Goal: Find specific page/section: Find specific page/section

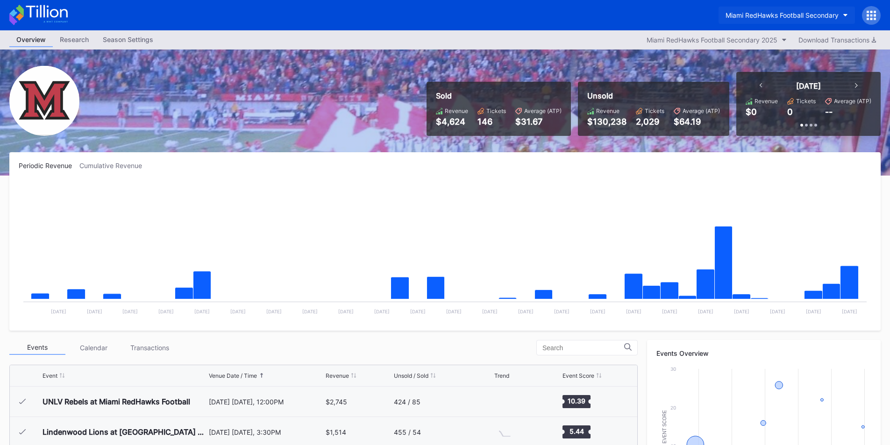
click at [747, 17] on div "Miami RedHawks Football Secondary" at bounding box center [782, 15] width 113 height 8
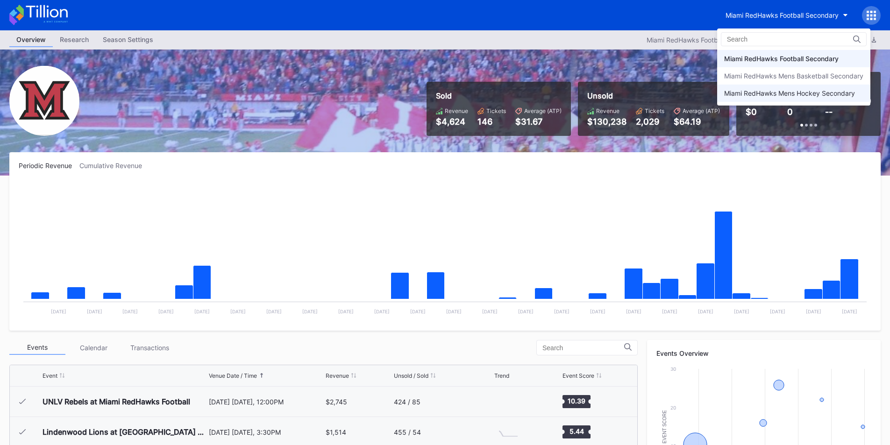
click at [749, 92] on div "Miami RedHawks Mens Hockey Secondary" at bounding box center [790, 93] width 131 height 8
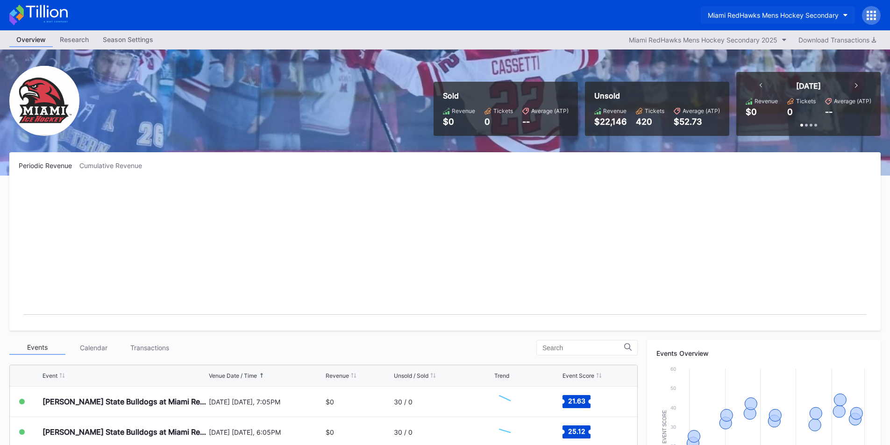
click at [754, 16] on div "Miami RedHawks Mens Hockey Secondary" at bounding box center [773, 15] width 131 height 8
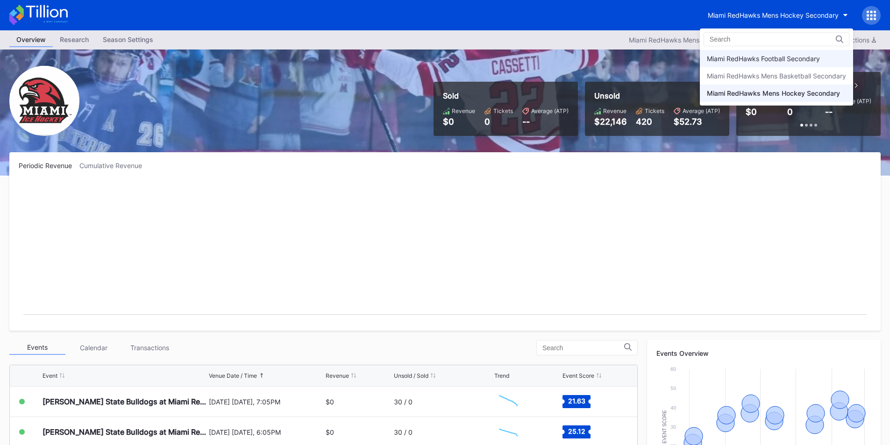
click at [750, 58] on div "Miami RedHawks Football Secondary" at bounding box center [763, 59] width 113 height 8
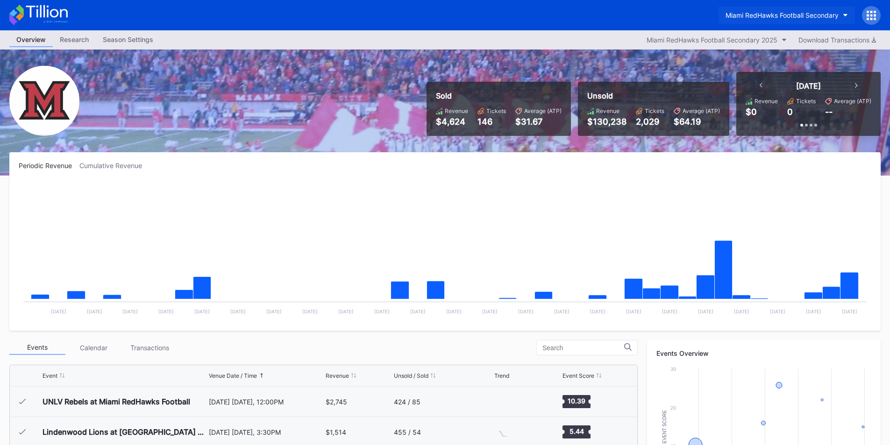
click at [736, 7] on button "Miami RedHawks Football Secondary" at bounding box center [787, 15] width 136 height 17
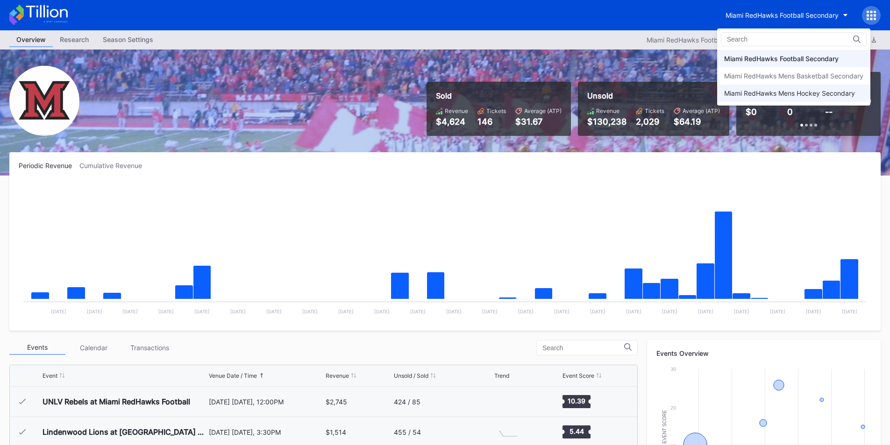
click at [743, 86] on div "Miami RedHawks Mens Hockey Secondary" at bounding box center [794, 93] width 153 height 17
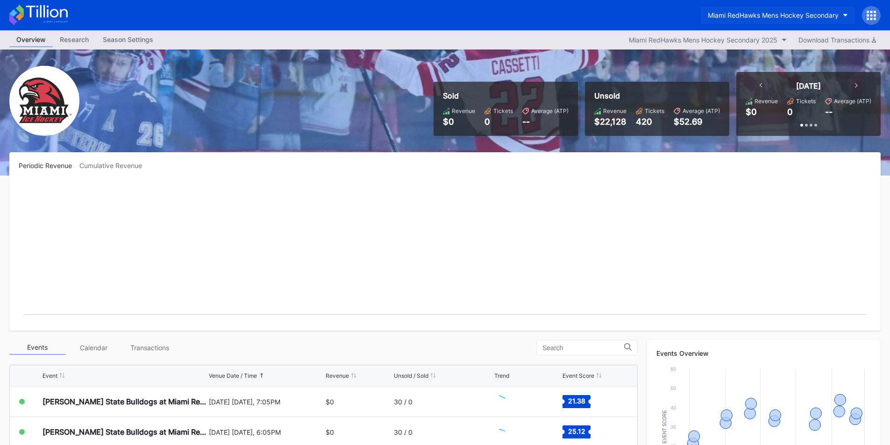
click at [727, 14] on div "Miami RedHawks Mens Hockey Secondary" at bounding box center [773, 15] width 131 height 8
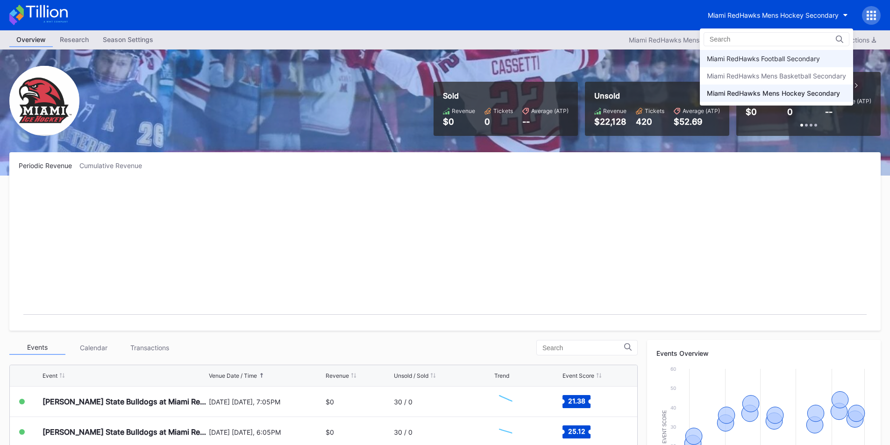
click at [743, 59] on div "Miami RedHawks Football Secondary" at bounding box center [763, 59] width 113 height 8
